Goal: Navigation & Orientation: Find specific page/section

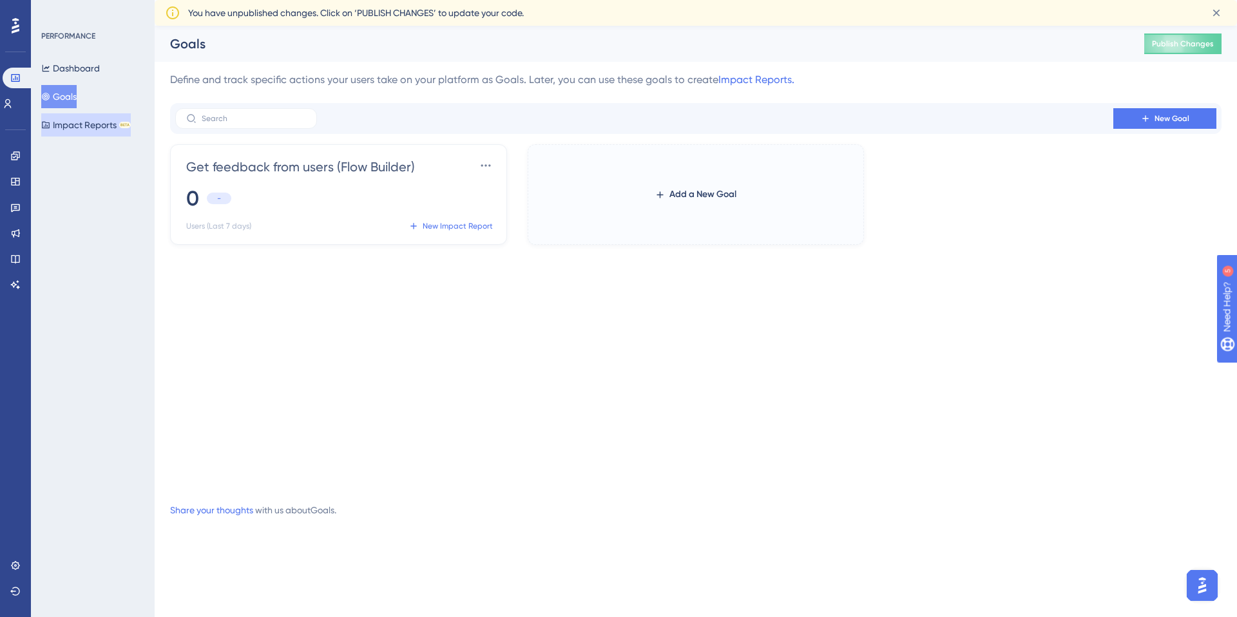
click at [77, 119] on button "Impact Reports BETA" at bounding box center [86, 124] width 90 height 23
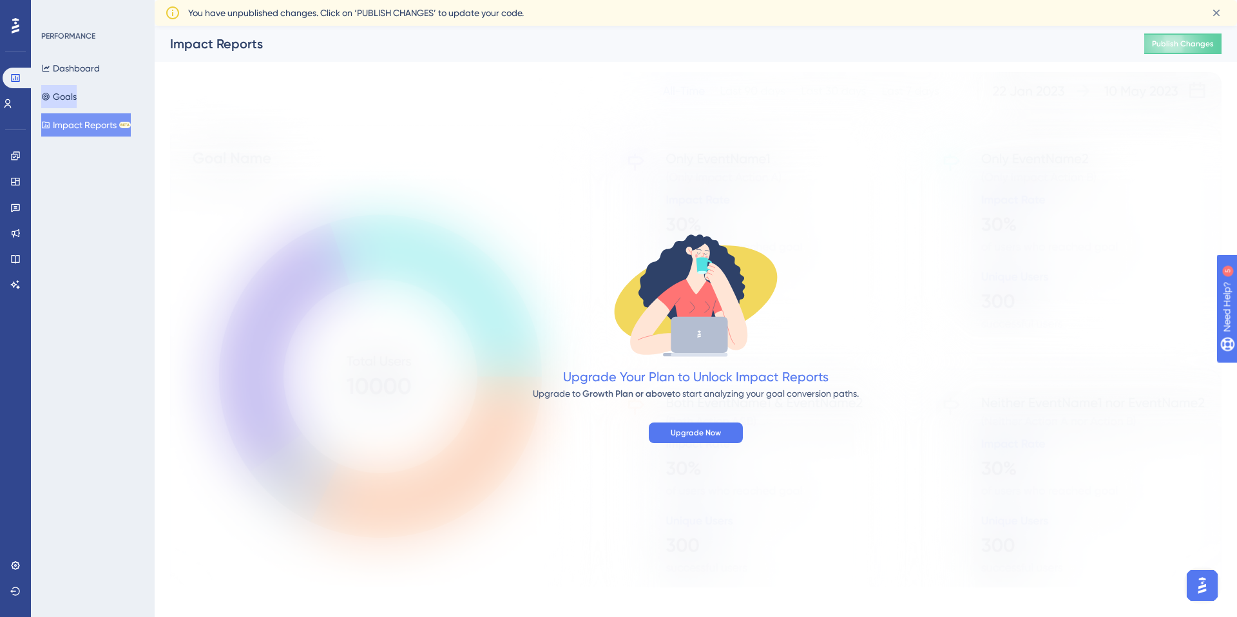
click at [72, 94] on button "Goals" at bounding box center [58, 96] width 35 height 23
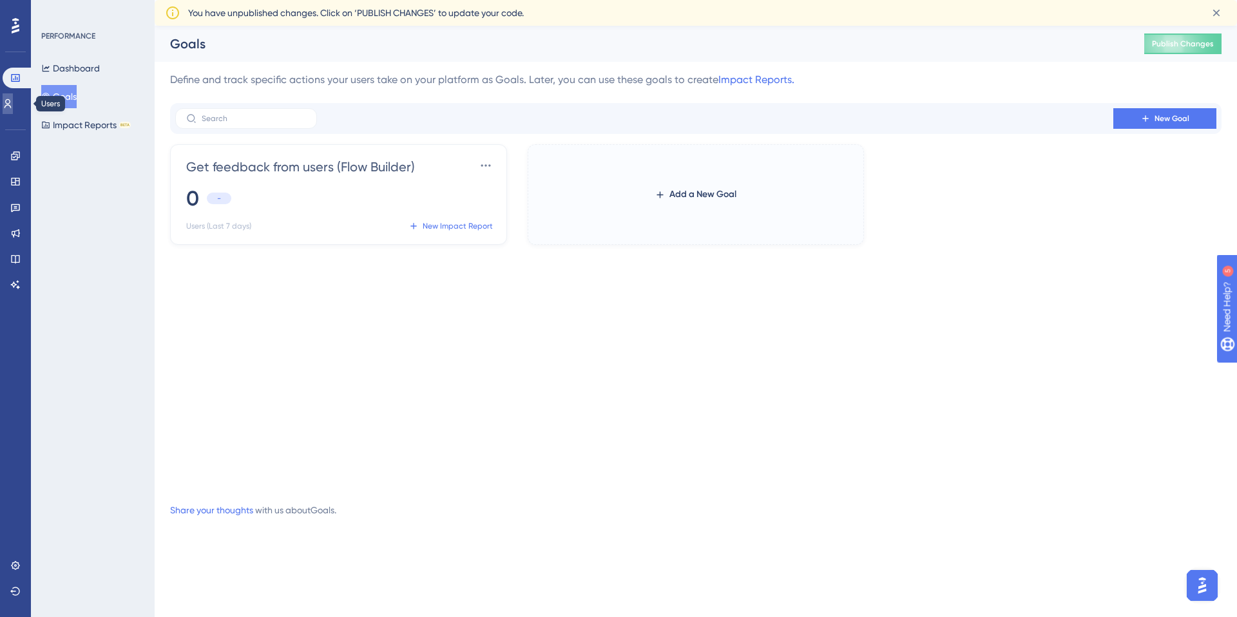
click at [13, 104] on icon at bounding box center [8, 104] width 10 height 10
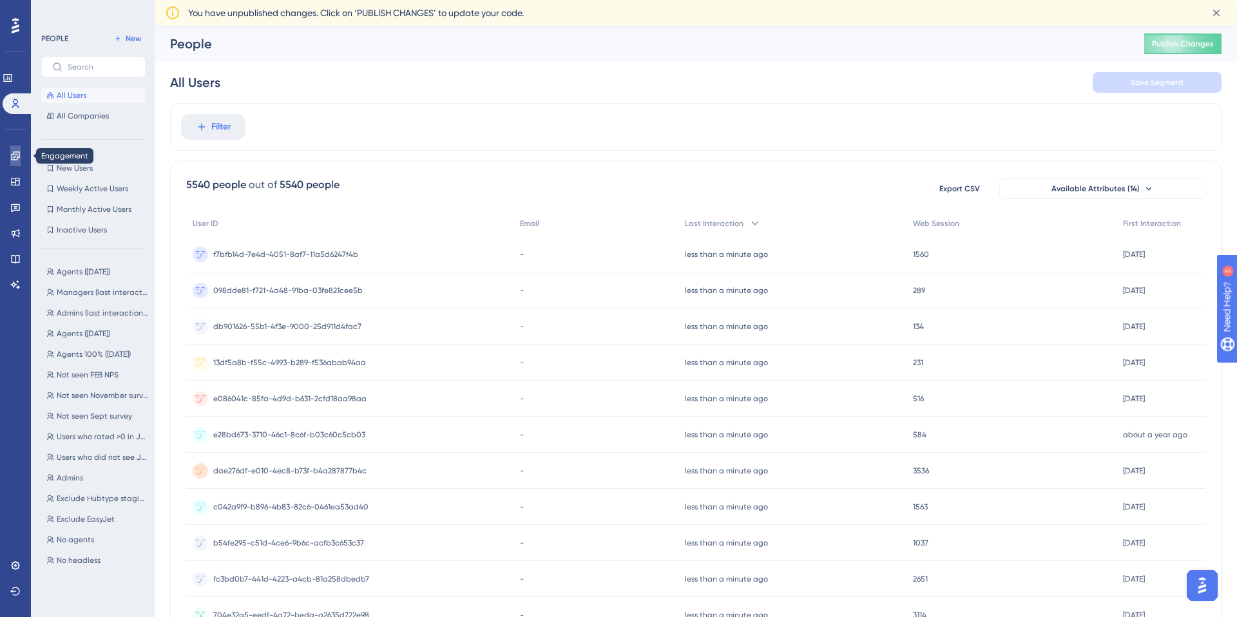
click at [19, 160] on icon at bounding box center [15, 156] width 10 height 10
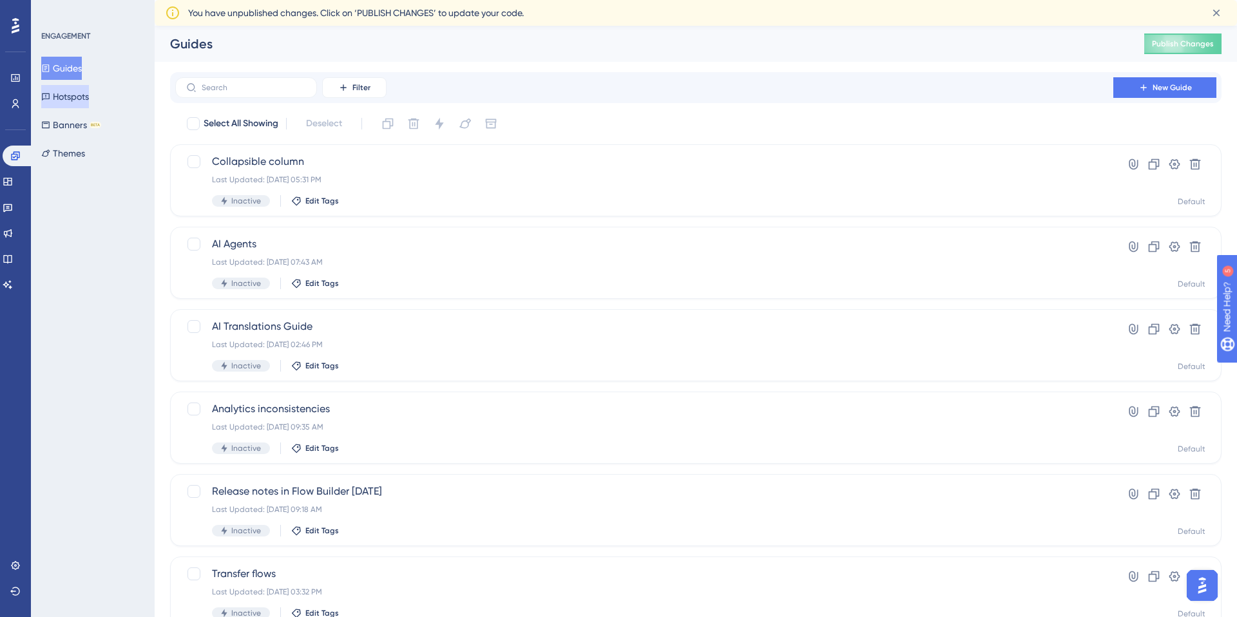
click at [66, 98] on button "Hotspots" at bounding box center [65, 96] width 48 height 23
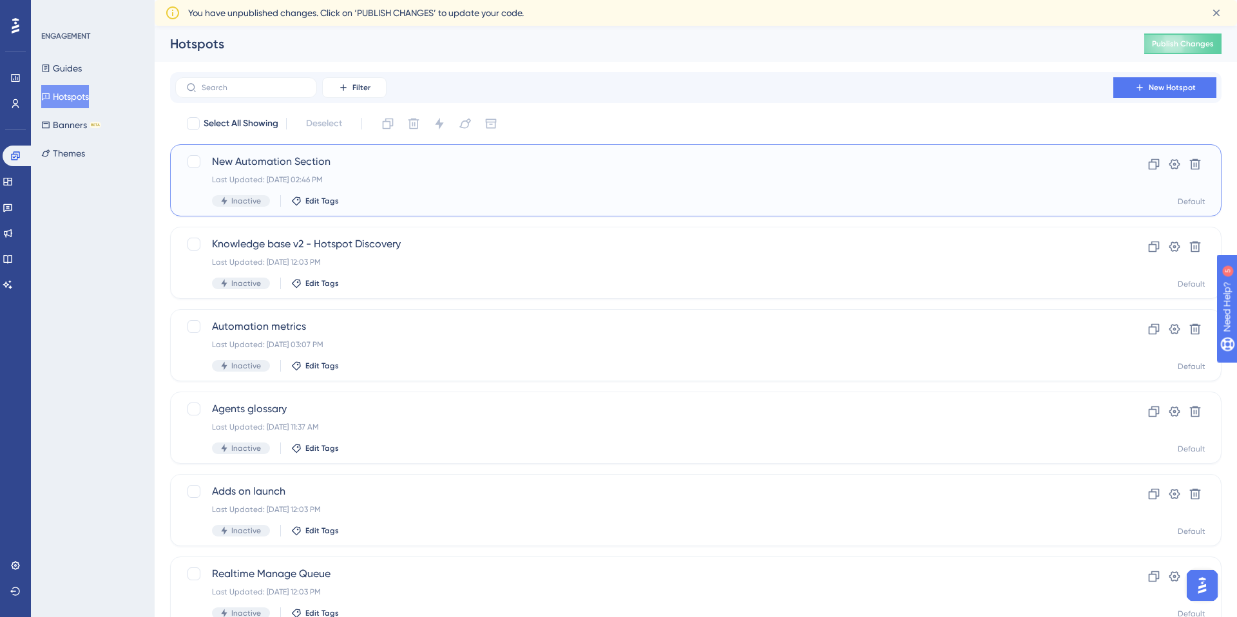
click at [241, 163] on span "New Automation Section" at bounding box center [644, 161] width 865 height 15
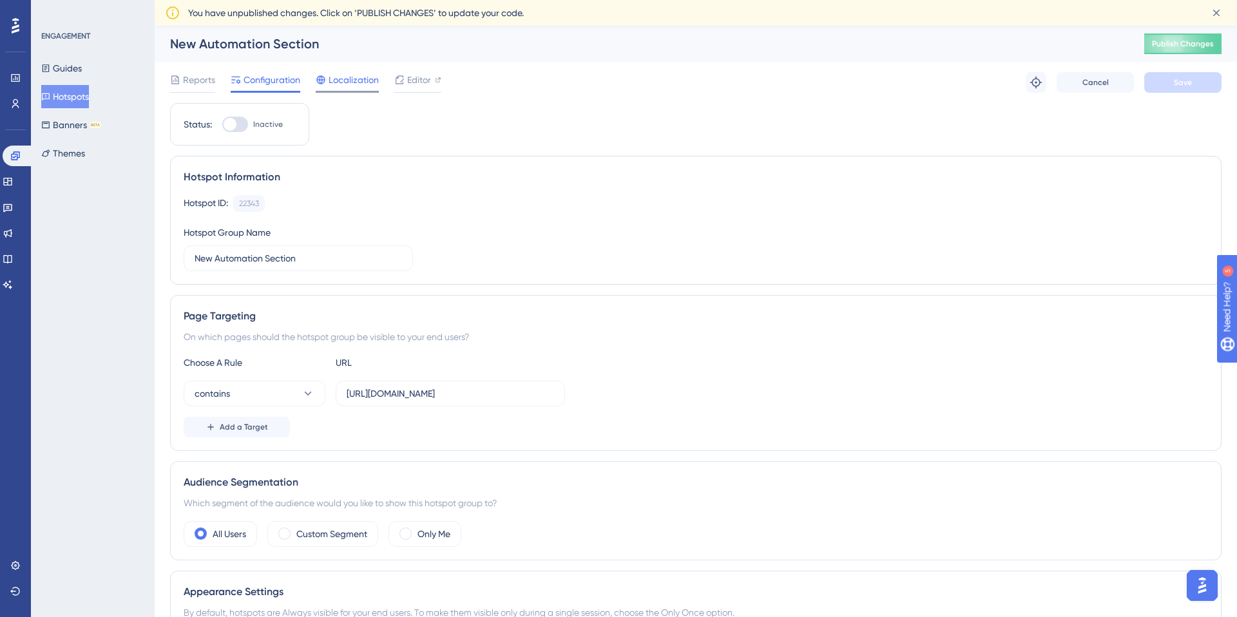
click at [359, 81] on span "Localization" at bounding box center [354, 79] width 50 height 15
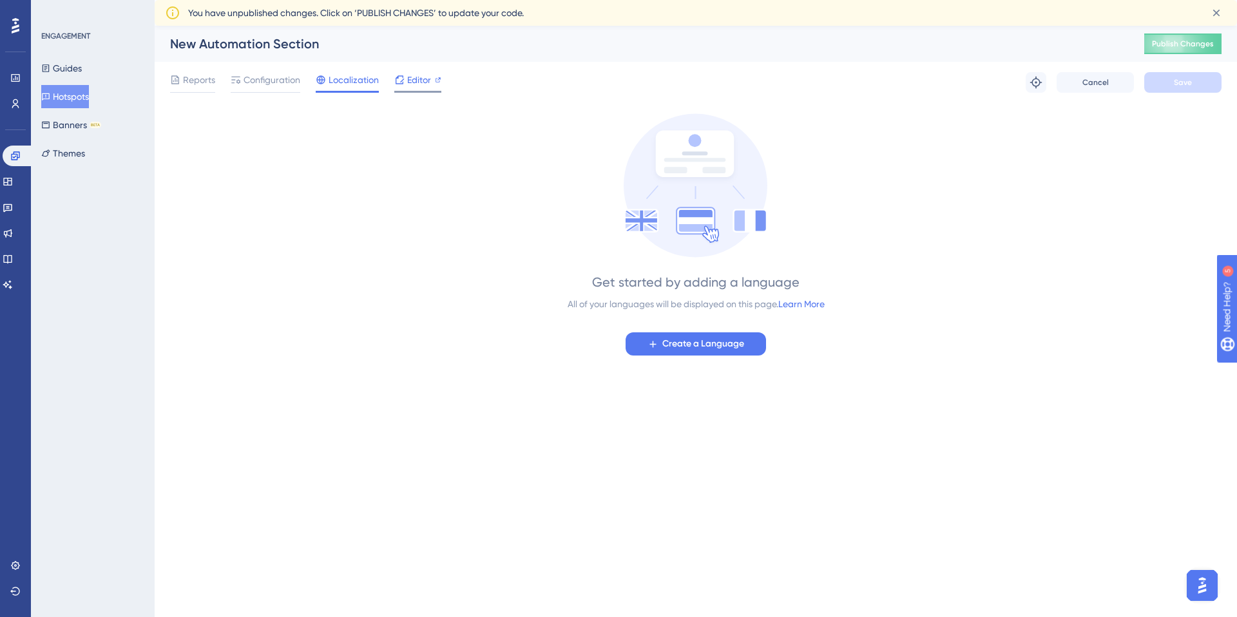
click at [411, 82] on span "Editor" at bounding box center [419, 79] width 24 height 15
click at [263, 73] on span "Configuration" at bounding box center [272, 79] width 57 height 15
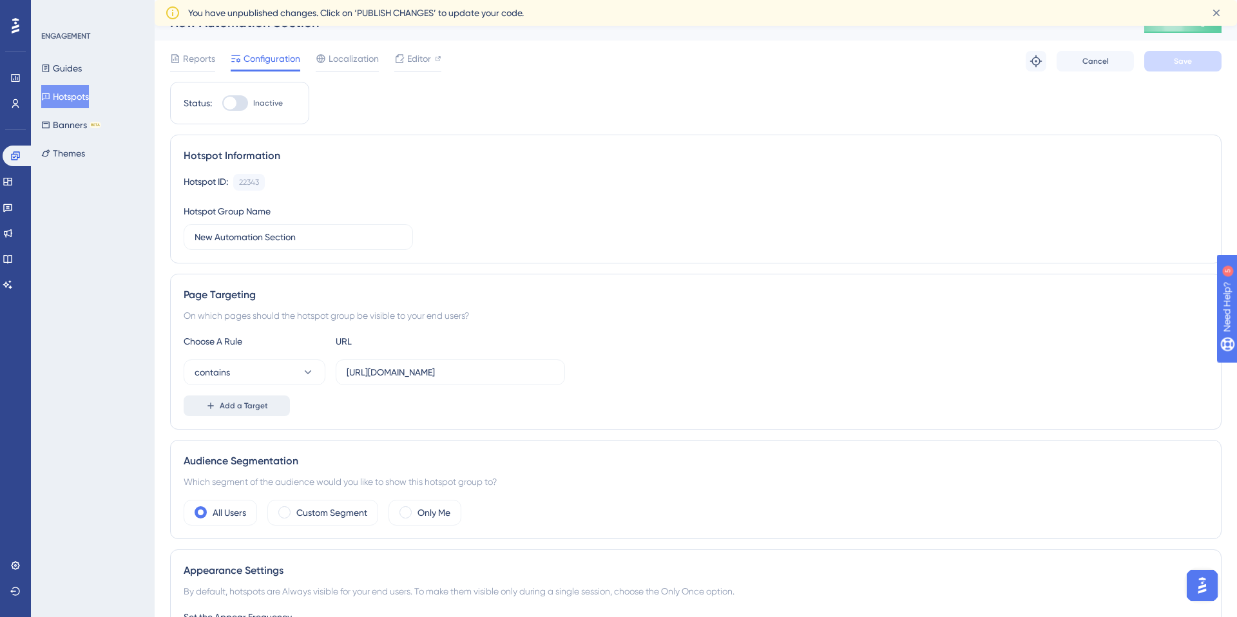
scroll to position [24, 0]
